Goal: Task Accomplishment & Management: Manage account settings

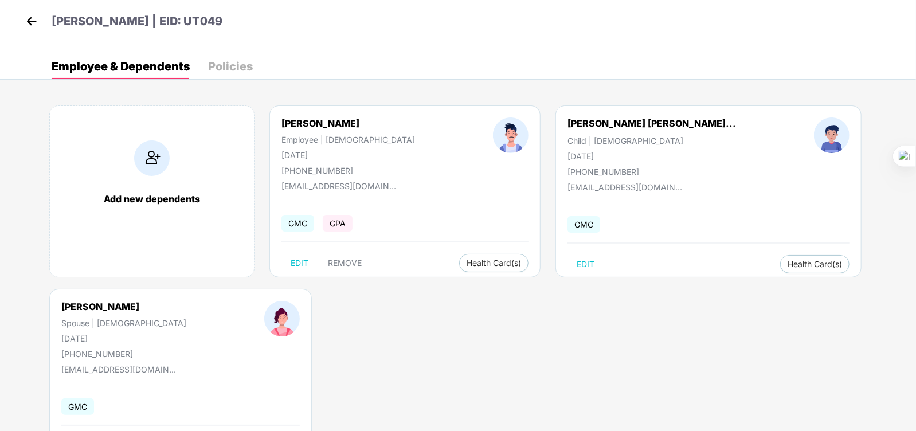
click at [32, 18] on img at bounding box center [31, 21] width 17 height 17
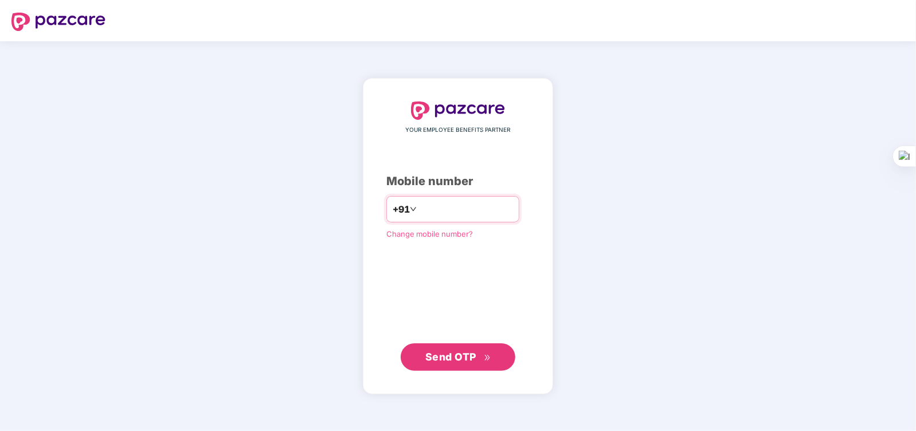
click at [439, 205] on input "number" at bounding box center [466, 209] width 94 height 18
type input "**********"
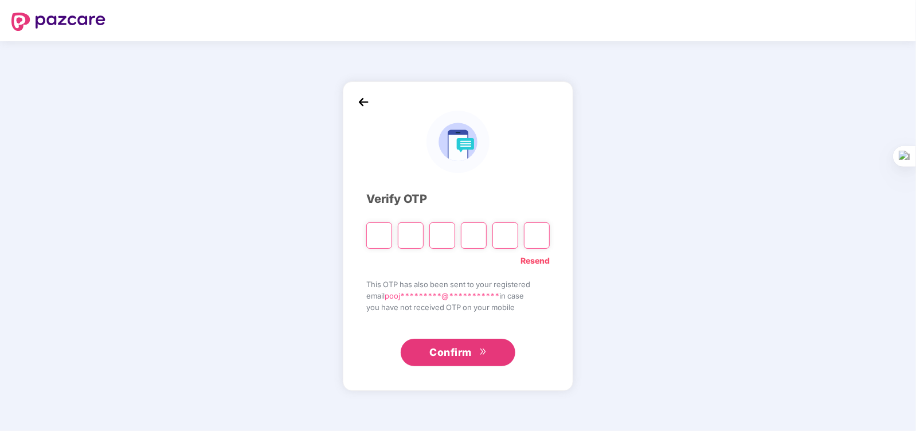
paste input "*"
type input "*"
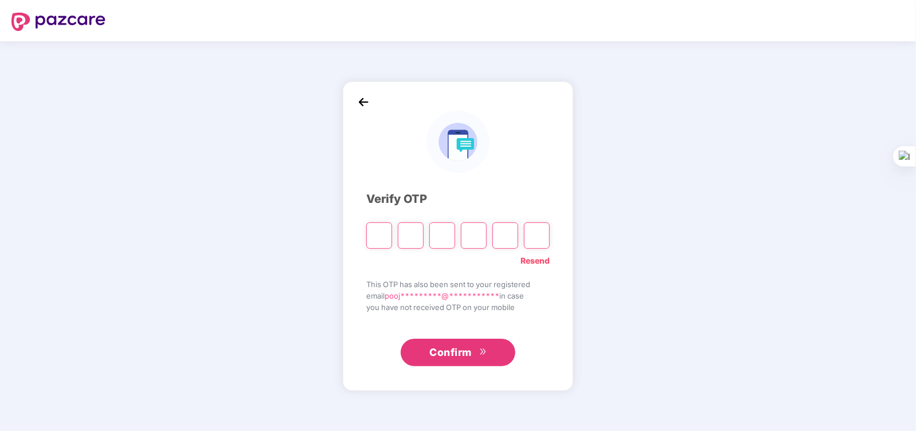
type input "*"
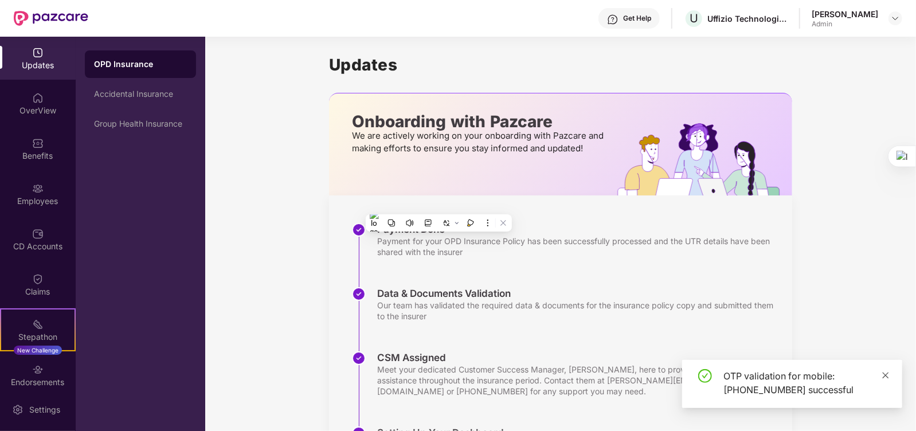
click at [889, 375] on icon "close" at bounding box center [886, 376] width 8 height 8
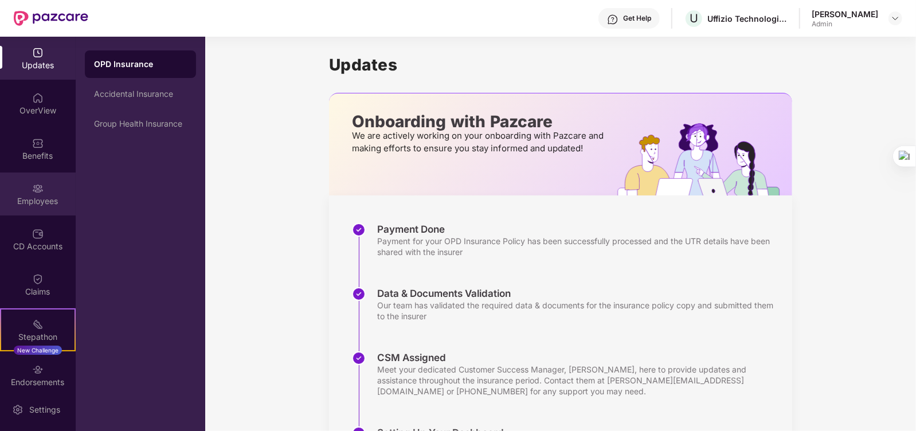
click at [39, 186] on img at bounding box center [37, 188] width 11 height 11
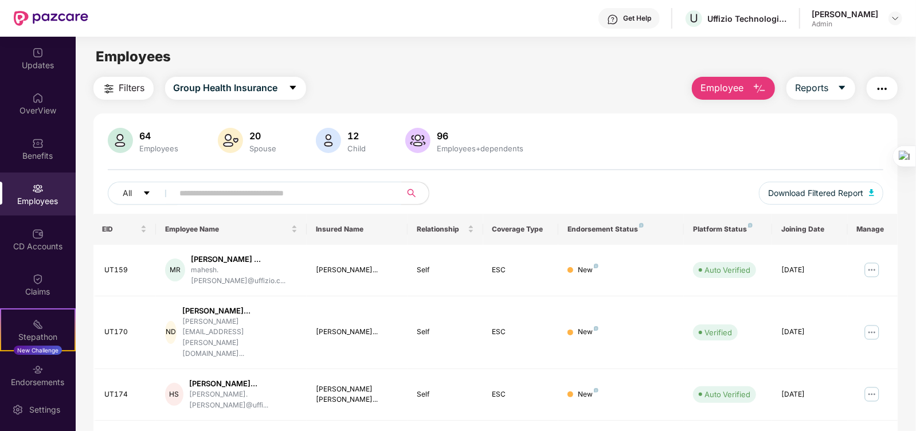
click at [209, 193] on input "text" at bounding box center [283, 193] width 206 height 17
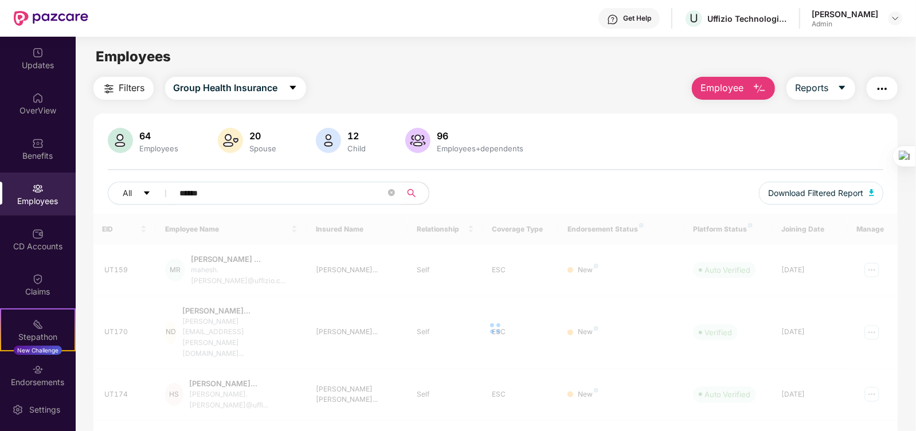
type input "******"
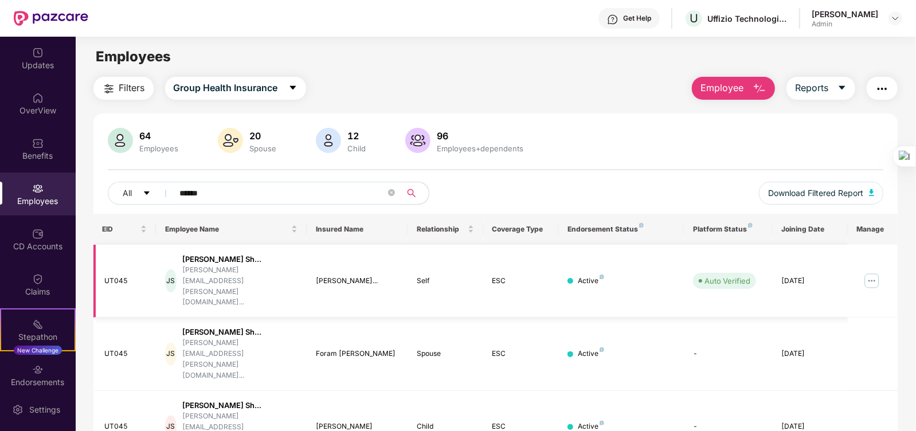
click at [868, 272] on img at bounding box center [872, 281] width 18 height 18
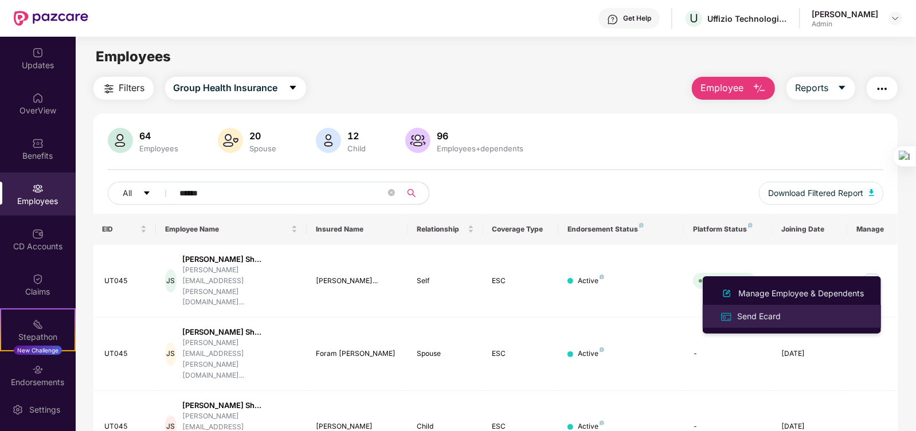
click at [779, 314] on div "Send Ecard" at bounding box center [759, 316] width 48 height 13
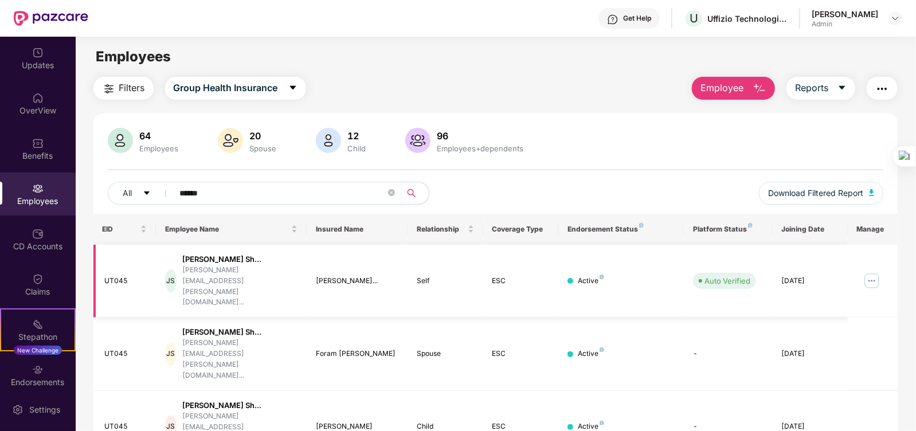
click at [868, 272] on img at bounding box center [872, 281] width 18 height 18
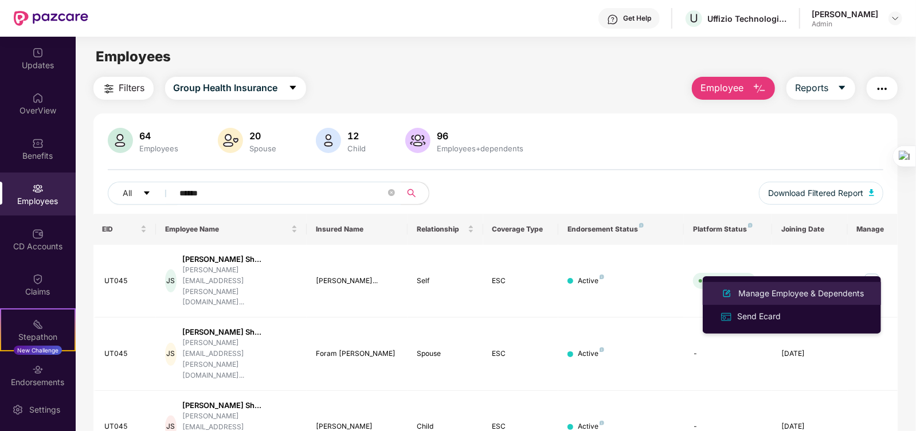
click at [818, 292] on div "Manage Employee & Dependents" at bounding box center [801, 293] width 130 height 13
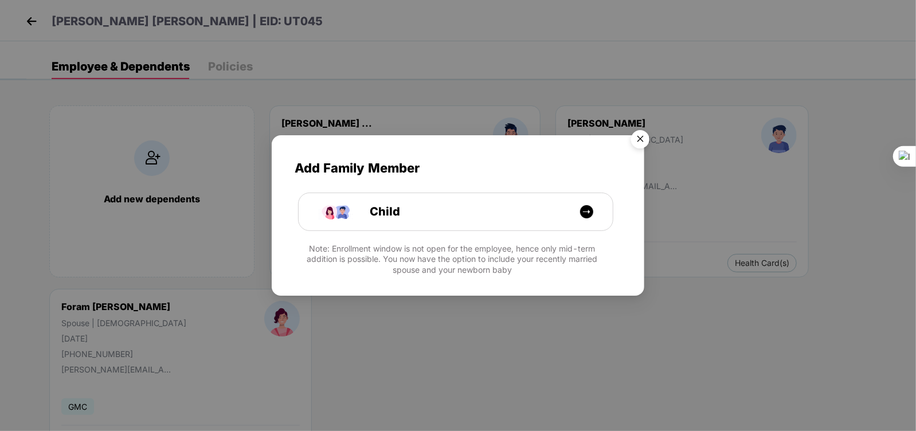
click at [638, 142] on img "Close" at bounding box center [641, 141] width 32 height 32
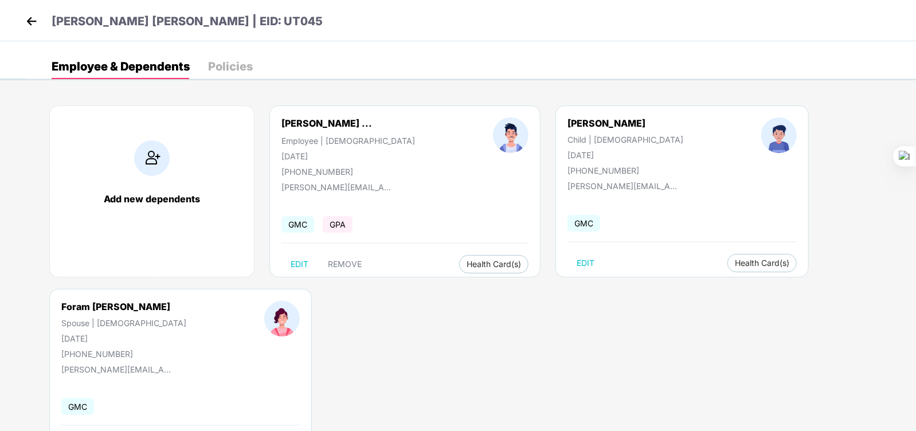
click at [469, 351] on div "Add new dependents Jaimin Shaileshbhai ... Employee | Male 04 June 1989 +919033…" at bounding box center [471, 288] width 890 height 401
click at [467, 262] on span "Health Card(s)" at bounding box center [494, 265] width 54 height 6
click at [236, 64] on div "Policies" at bounding box center [230, 66] width 45 height 11
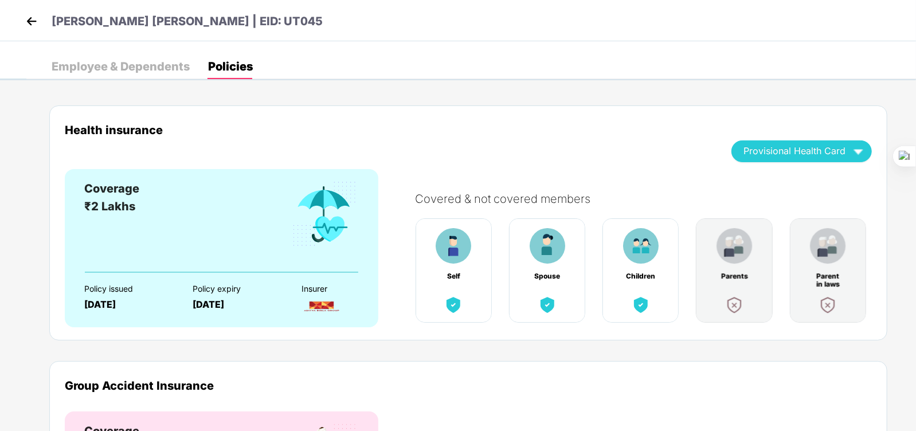
click at [475, 88] on div "Health insurance Provisional Health Card Coverage ₹2 Lakhs Policy issued 16 Jun…" at bounding box center [471, 361] width 890 height 546
click at [466, 122] on div "Health insurance Provisional Health Card Coverage ₹2 Lakhs Policy issued 16 Jun…" at bounding box center [468, 223] width 838 height 235
click at [166, 68] on div "Employee & Dependents" at bounding box center [121, 66] width 138 height 11
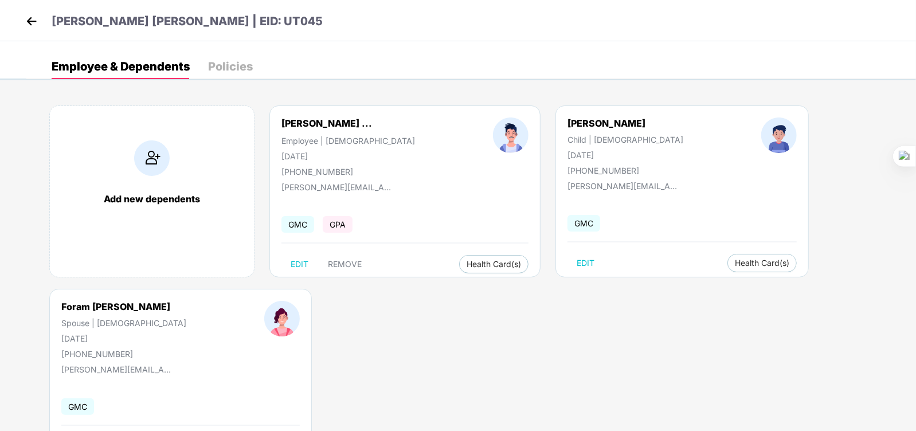
click at [26, 18] on img at bounding box center [31, 21] width 17 height 17
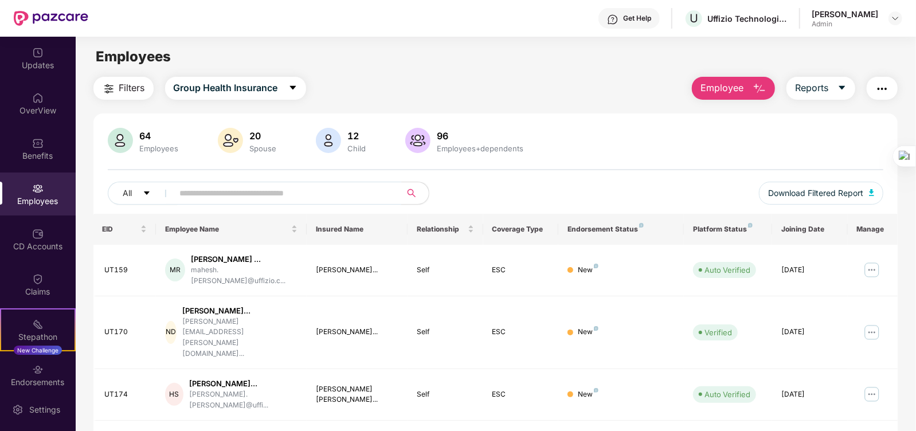
click at [217, 196] on input "text" at bounding box center [283, 193] width 206 height 17
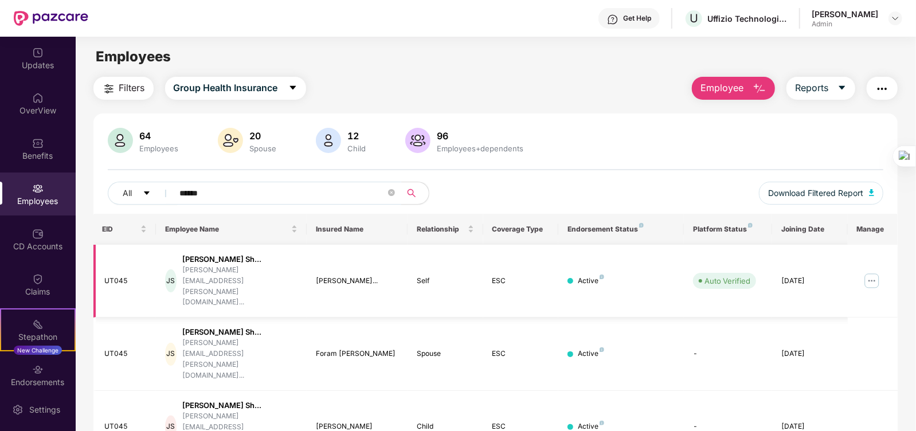
type input "******"
click at [869, 272] on img at bounding box center [872, 281] width 18 height 18
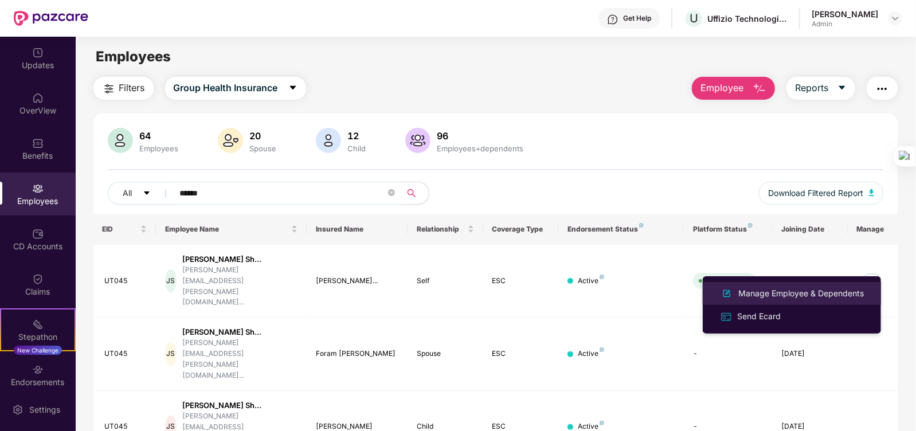
click at [833, 294] on div "Manage Employee & Dependents" at bounding box center [801, 293] width 130 height 13
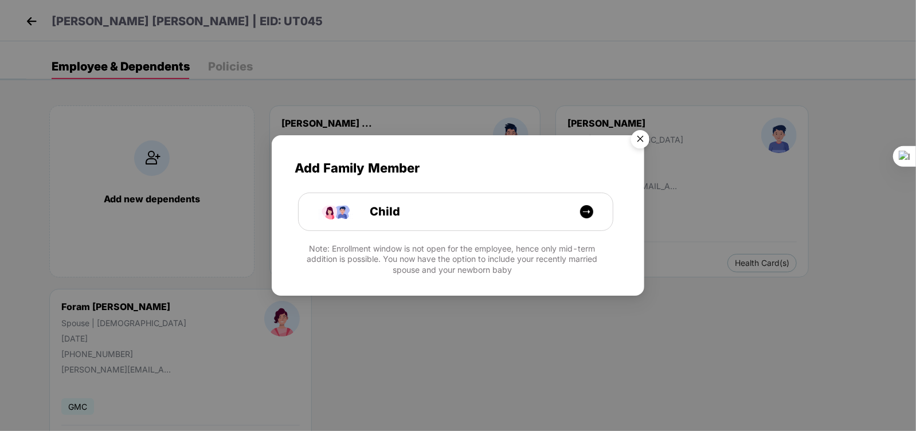
click at [637, 135] on img "Close" at bounding box center [641, 141] width 32 height 32
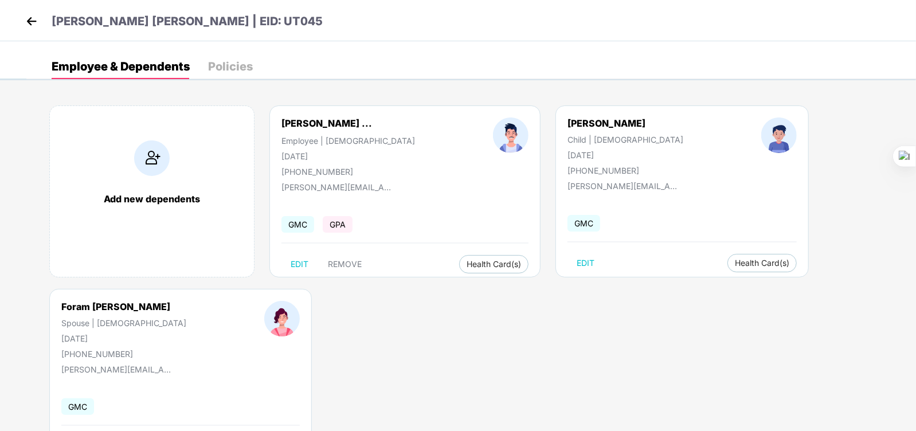
click at [353, 341] on div "Add new dependents Jaimin Shaileshbhai ... Employee | Male 04 June 1989 +919033…" at bounding box center [471, 288] width 890 height 401
click at [405, 335] on div "Add new dependents Jaimin Shaileshbhai ... Employee | Male 04 June 1989 +919033…" at bounding box center [471, 288] width 890 height 401
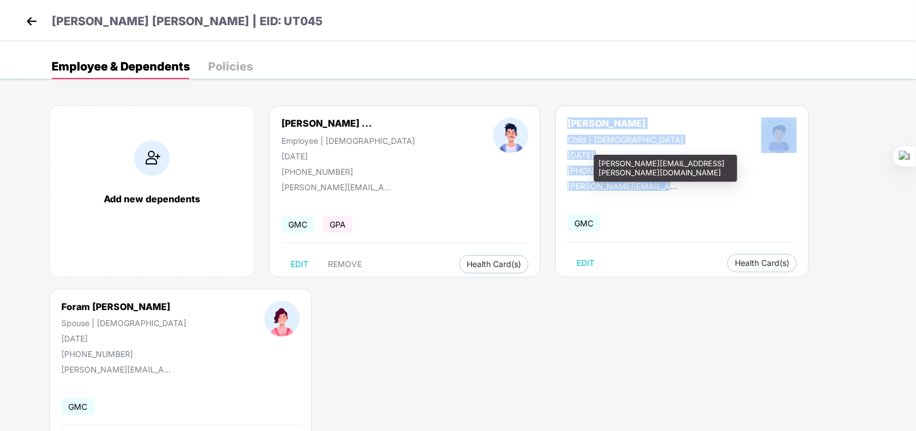
drag, startPoint x: 536, startPoint y: 121, endPoint x: 645, endPoint y: 182, distance: 124.8
click at [645, 182] on div "Siddh Jaimin Shah Child | Male 23 Jan 2023 +919033202989 jaimin.shah@uffizio.co…" at bounding box center [682, 192] width 253 height 172
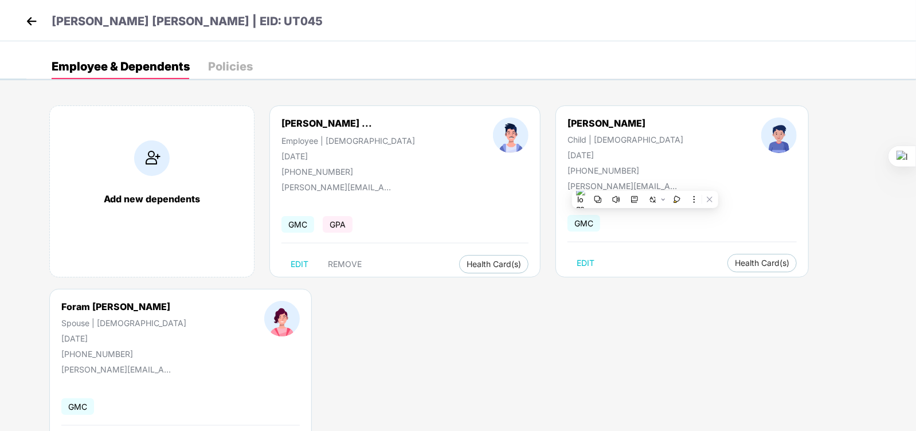
click at [815, 194] on div "Add new dependents Jaimin Shaileshbhai ... Employee | Male 04 June 1989 +919033…" at bounding box center [471, 288] width 890 height 401
click at [307, 352] on div "Add new dependents Jaimin Shaileshbhai ... Employee | Male 04 June 1989 +919033…" at bounding box center [471, 288] width 890 height 401
click at [595, 361] on div "Add new dependents Jaimin Shaileshbhai ... Employee | Male 04 June 1989 +919033…" at bounding box center [471, 288] width 890 height 401
click at [381, 336] on div "Add new dependents Jaimin Shaileshbhai ... Employee | Male 04 June 1989 +919033…" at bounding box center [471, 288] width 890 height 401
click at [35, 24] on img at bounding box center [31, 21] width 17 height 17
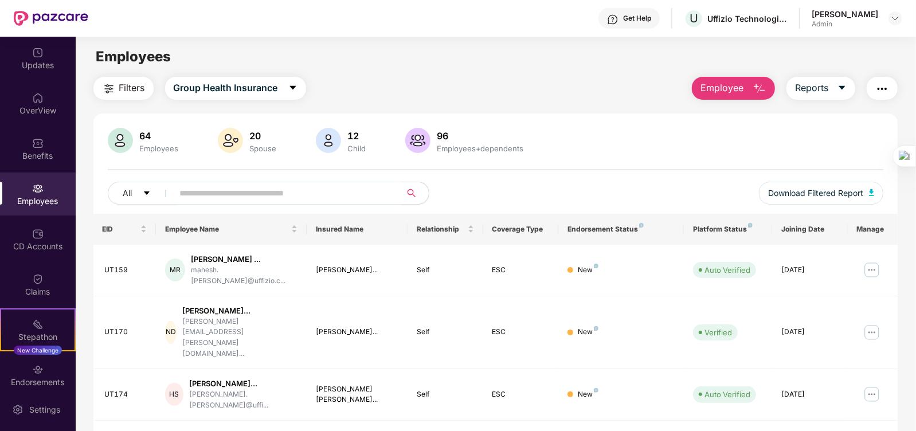
drag, startPoint x: 522, startPoint y: 107, endPoint x: 496, endPoint y: 127, distance: 33.5
click at [272, 195] on input "text" at bounding box center [283, 193] width 206 height 17
type input "******"
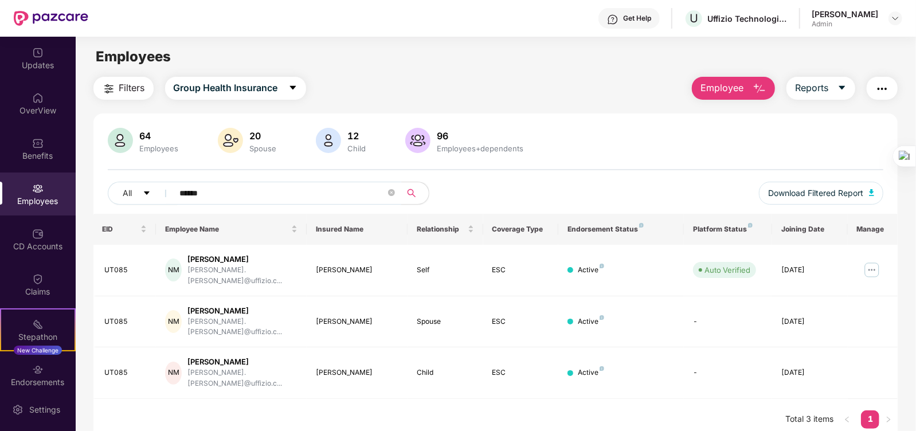
drag, startPoint x: 224, startPoint y: 194, endPoint x: 99, endPoint y: 197, distance: 125.1
click at [100, 196] on div "64 Employees 20 Spouse 12 Child 96 Employees+dependents All ****** Download Fil…" at bounding box center [495, 171] width 805 height 86
